Goal: Task Accomplishment & Management: Use online tool/utility

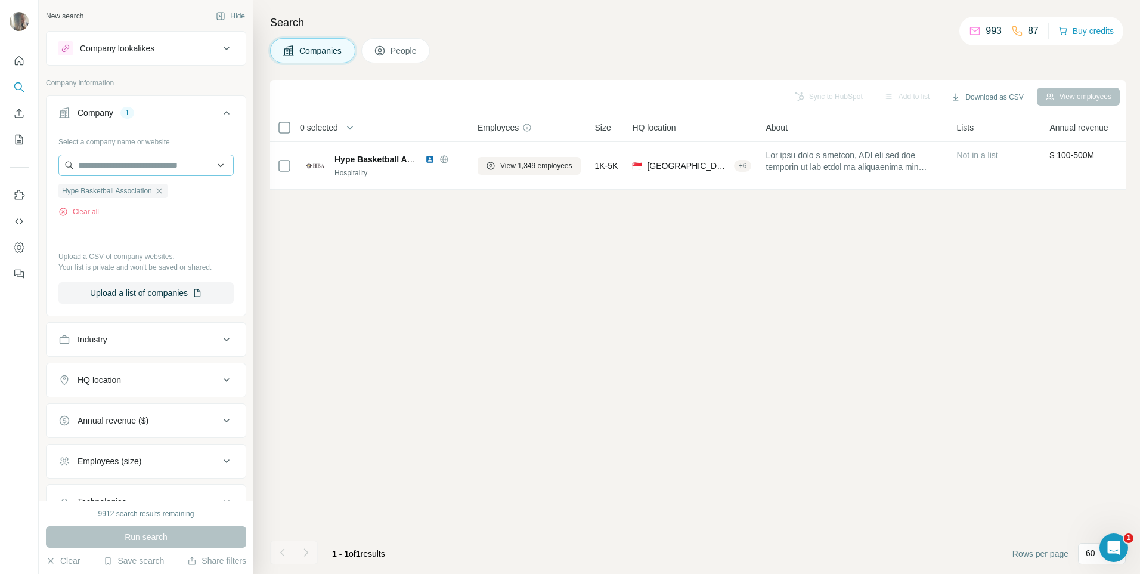
click at [160, 178] on div "Select a company name or website Hype Basketball Association Clear all Upload a…" at bounding box center [145, 218] width 175 height 172
click at [161, 190] on icon "button" at bounding box center [158, 190] width 5 height 5
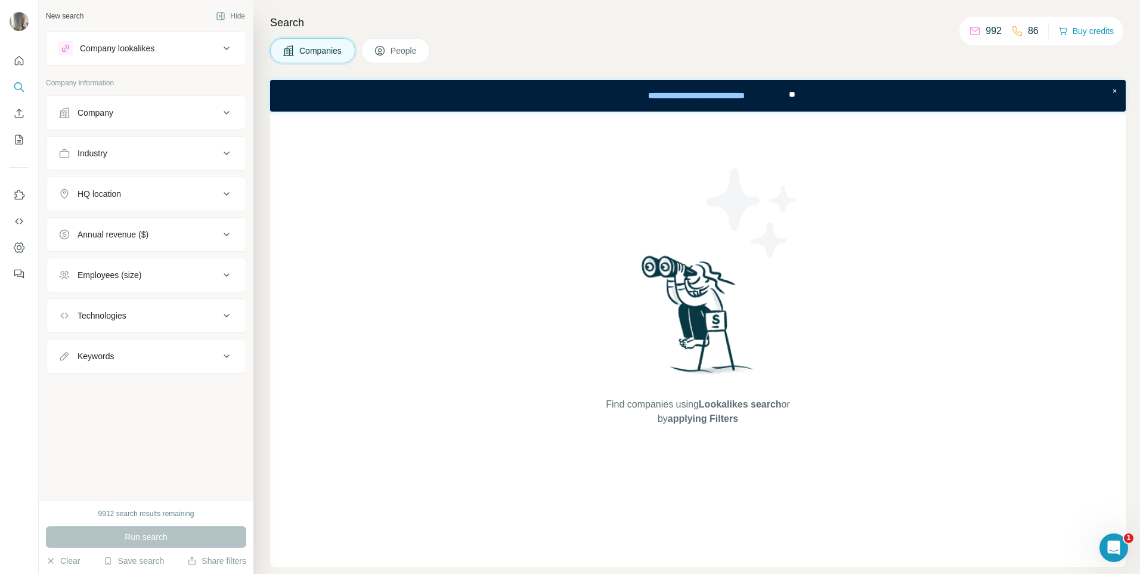
click at [154, 114] on div "Company" at bounding box center [138, 113] width 161 height 12
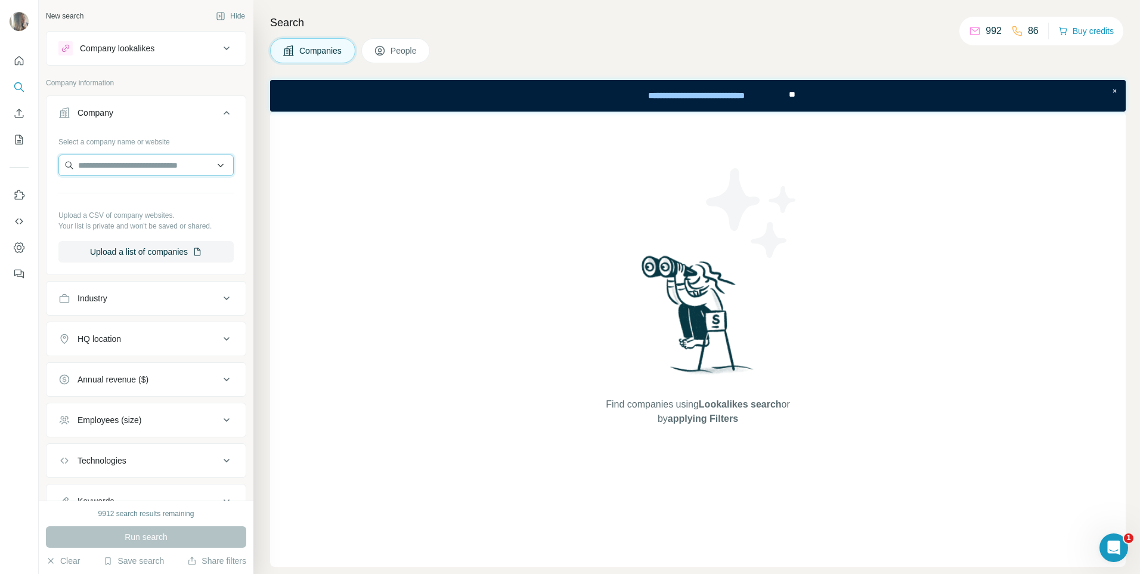
click at [165, 168] on input "text" at bounding box center [145, 164] width 175 height 21
paste input "**********"
type input "**********"
click at [151, 196] on p "Greenandmingarelli" at bounding box center [128, 192] width 73 height 12
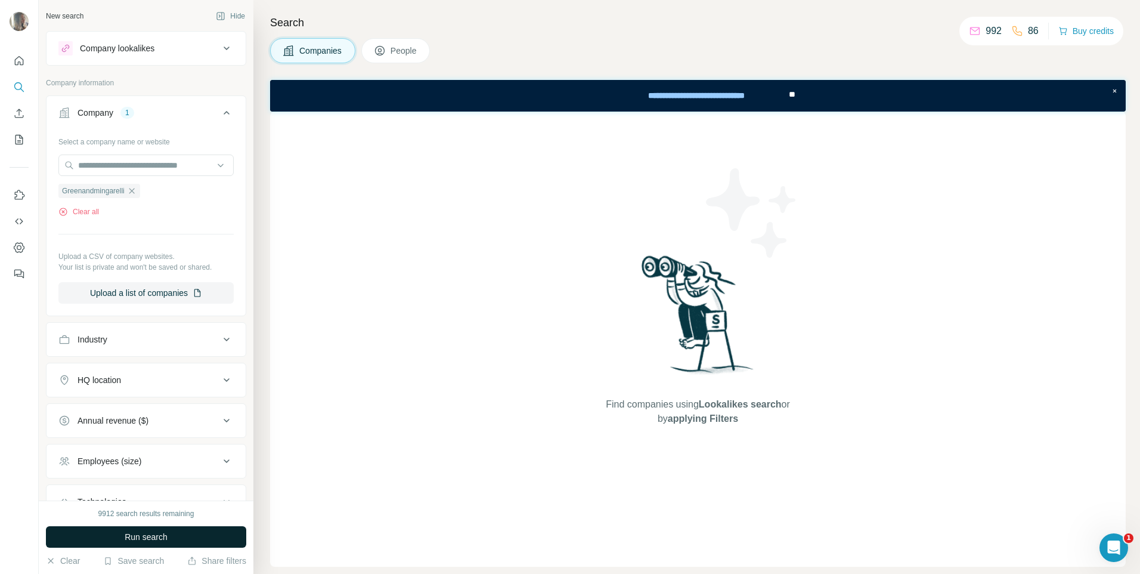
click at [91, 528] on button "Run search" at bounding box center [146, 536] width 200 height 21
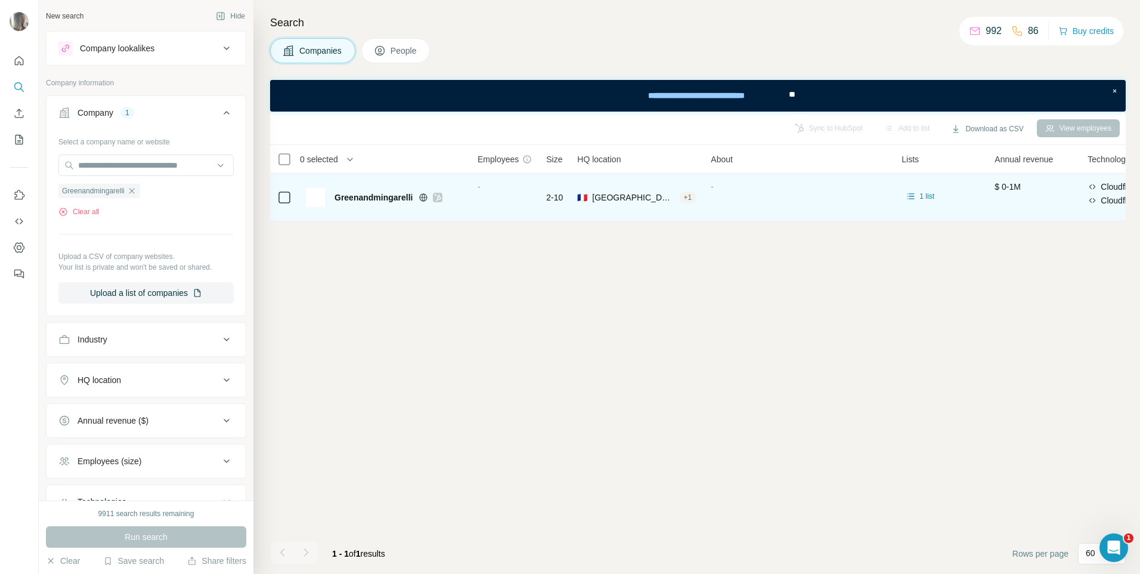
click at [372, 199] on span "Greenandmingarelli" at bounding box center [374, 197] width 78 height 12
click at [293, 196] on td at bounding box center [284, 198] width 29 height 48
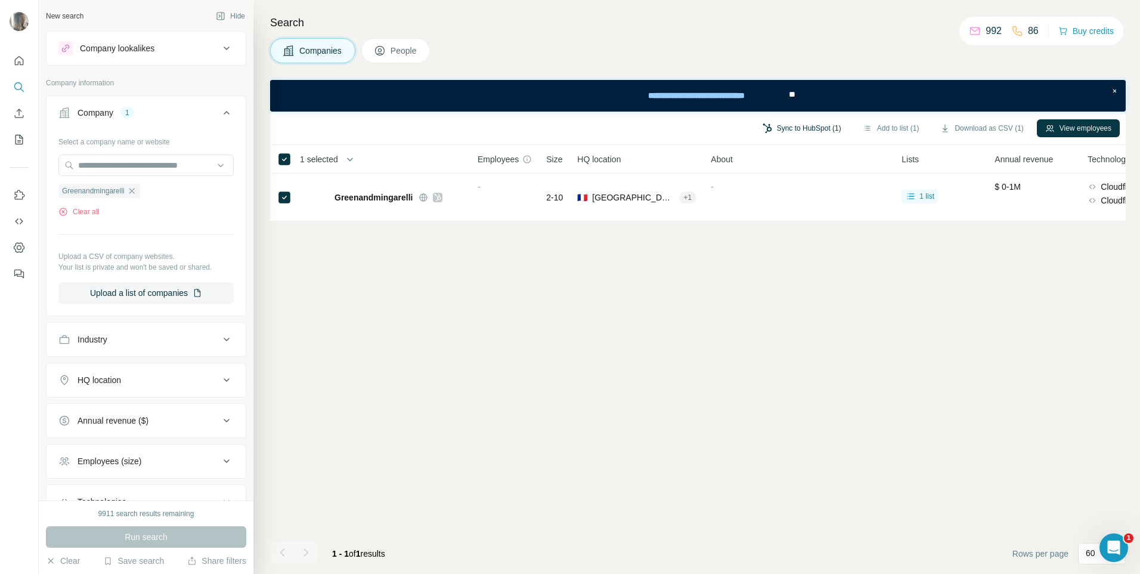
click at [776, 121] on button "Sync to HubSpot (1)" at bounding box center [801, 128] width 95 height 18
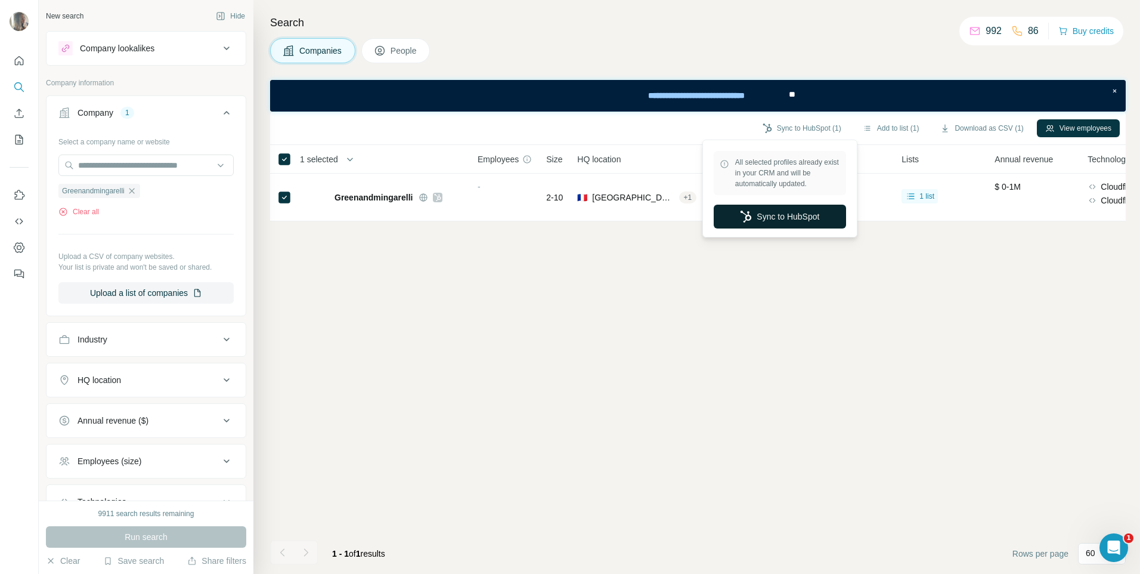
click at [791, 218] on button "Sync to HubSpot" at bounding box center [780, 217] width 132 height 24
